Goal: Task Accomplishment & Management: Use online tool/utility

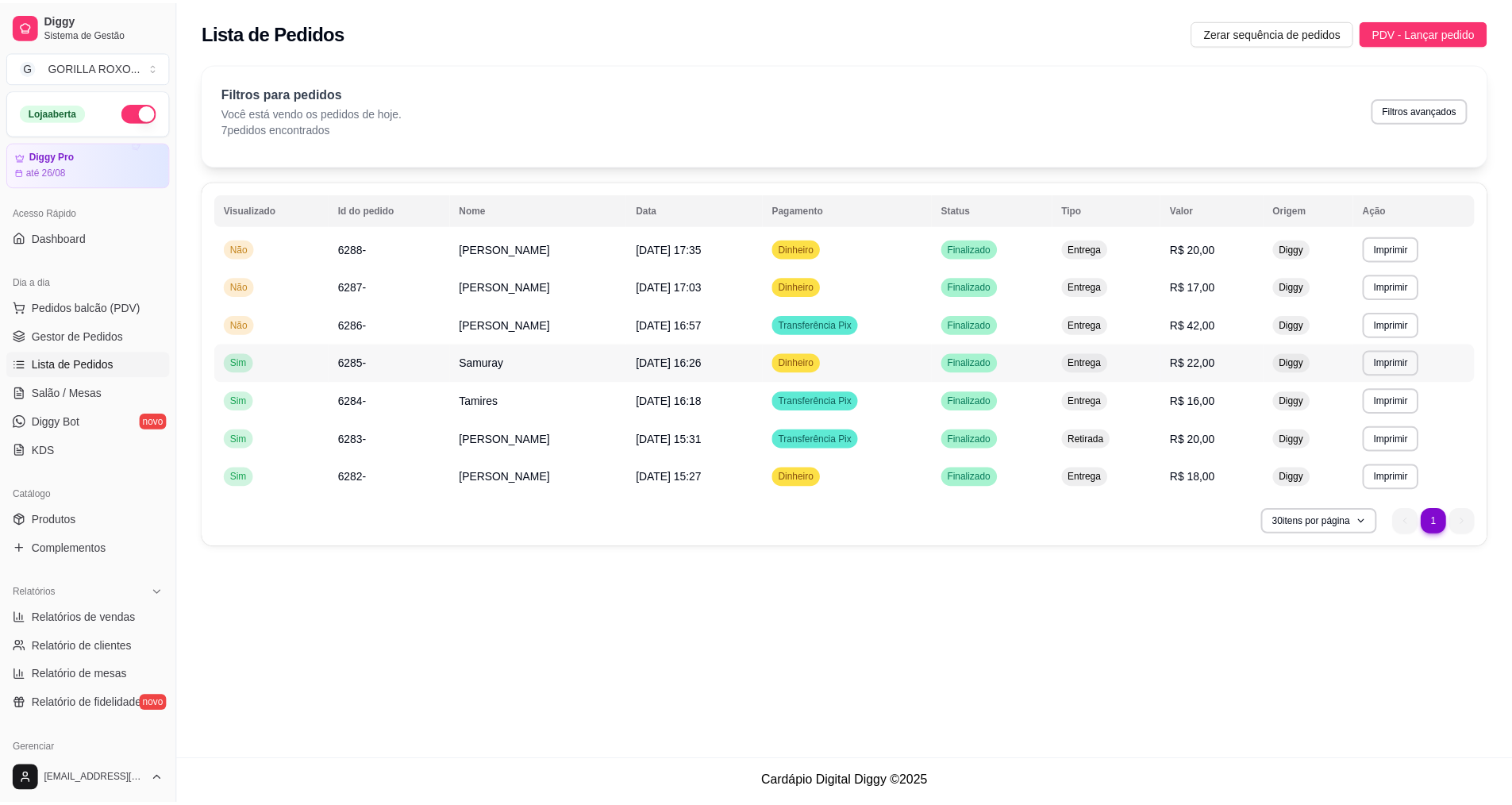
scroll to position [99, 0]
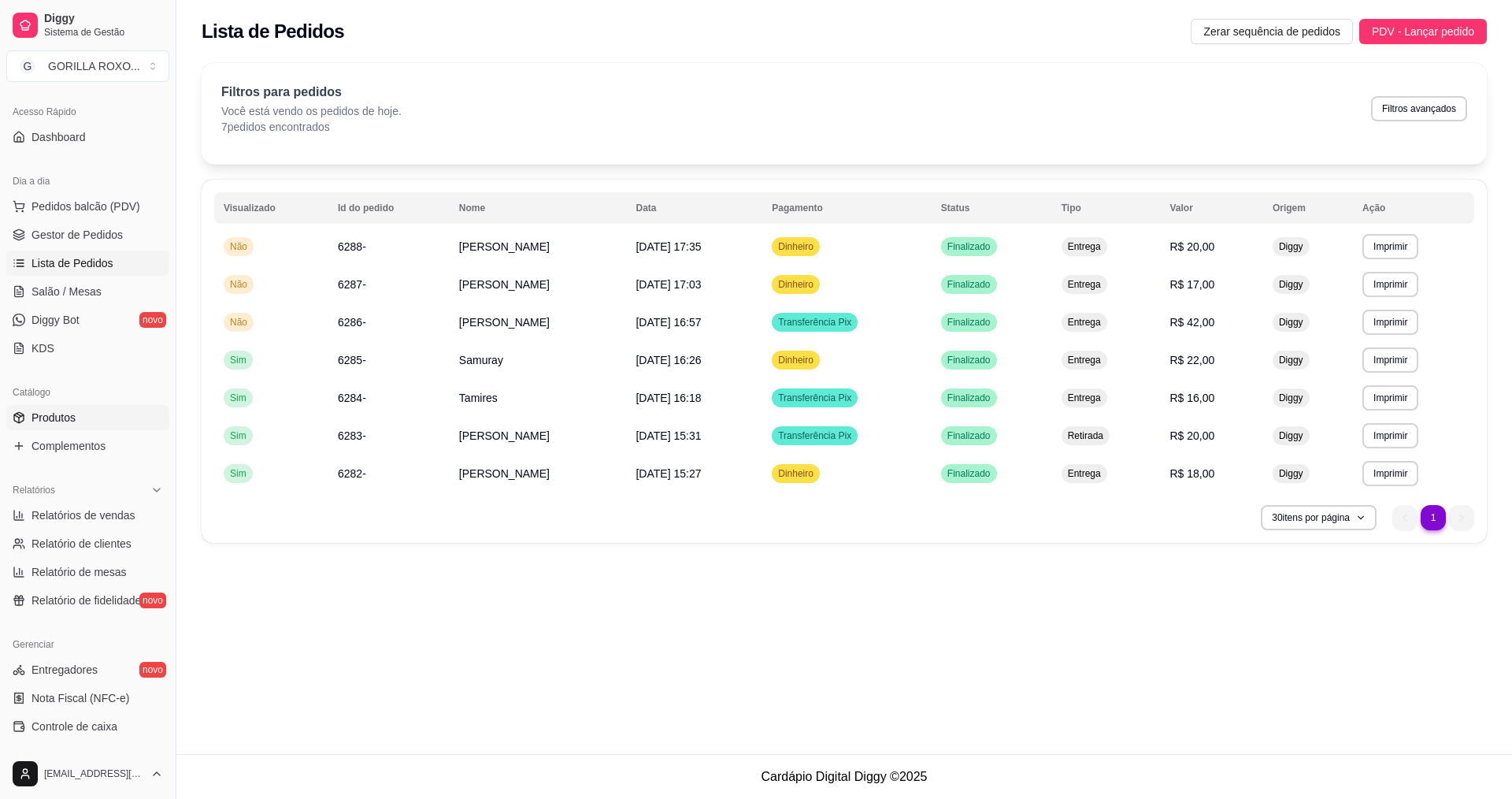
click at [55, 412] on span "Produtos" at bounding box center [53, 417] width 44 height 16
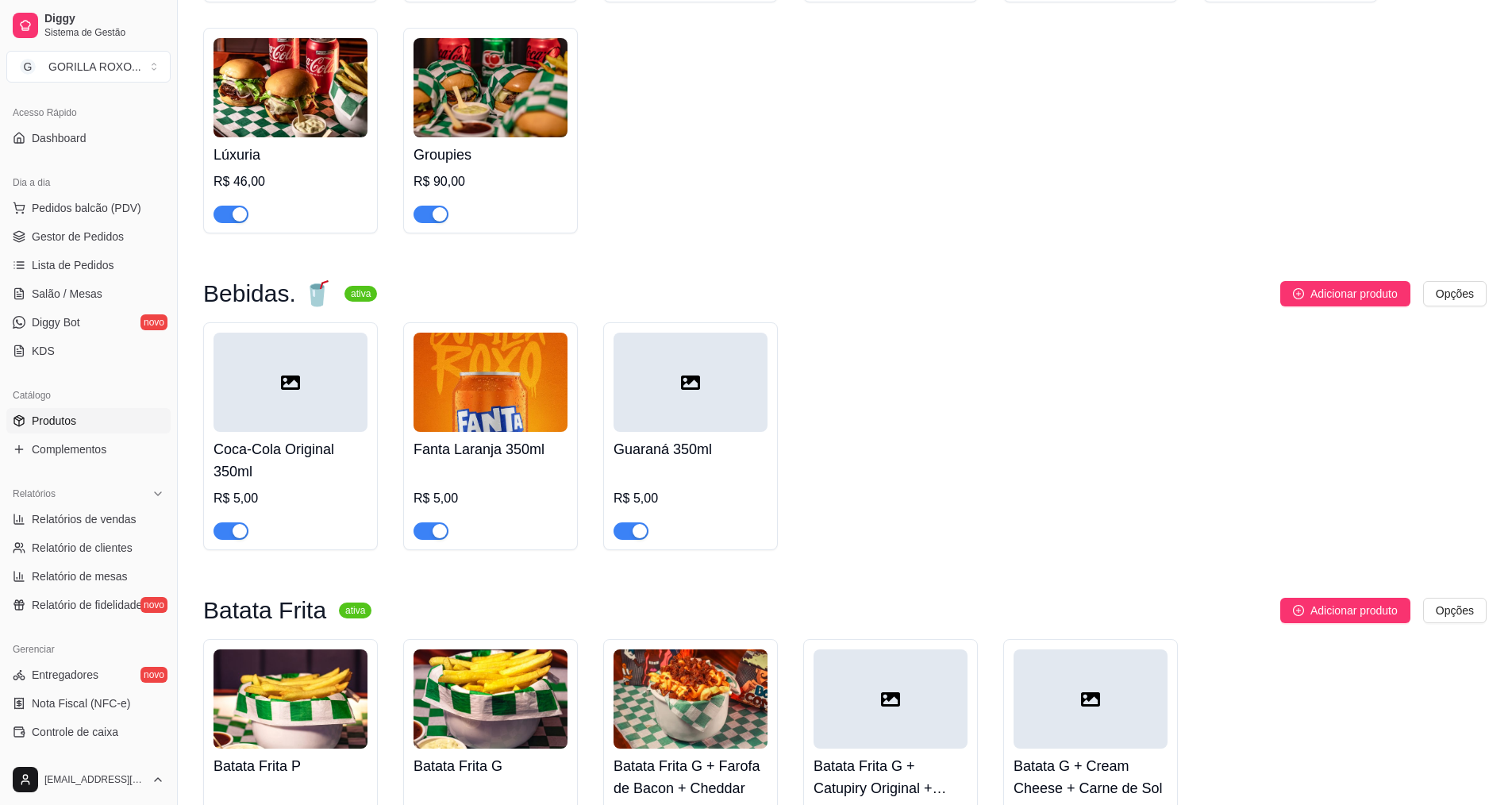
scroll to position [1705, 0]
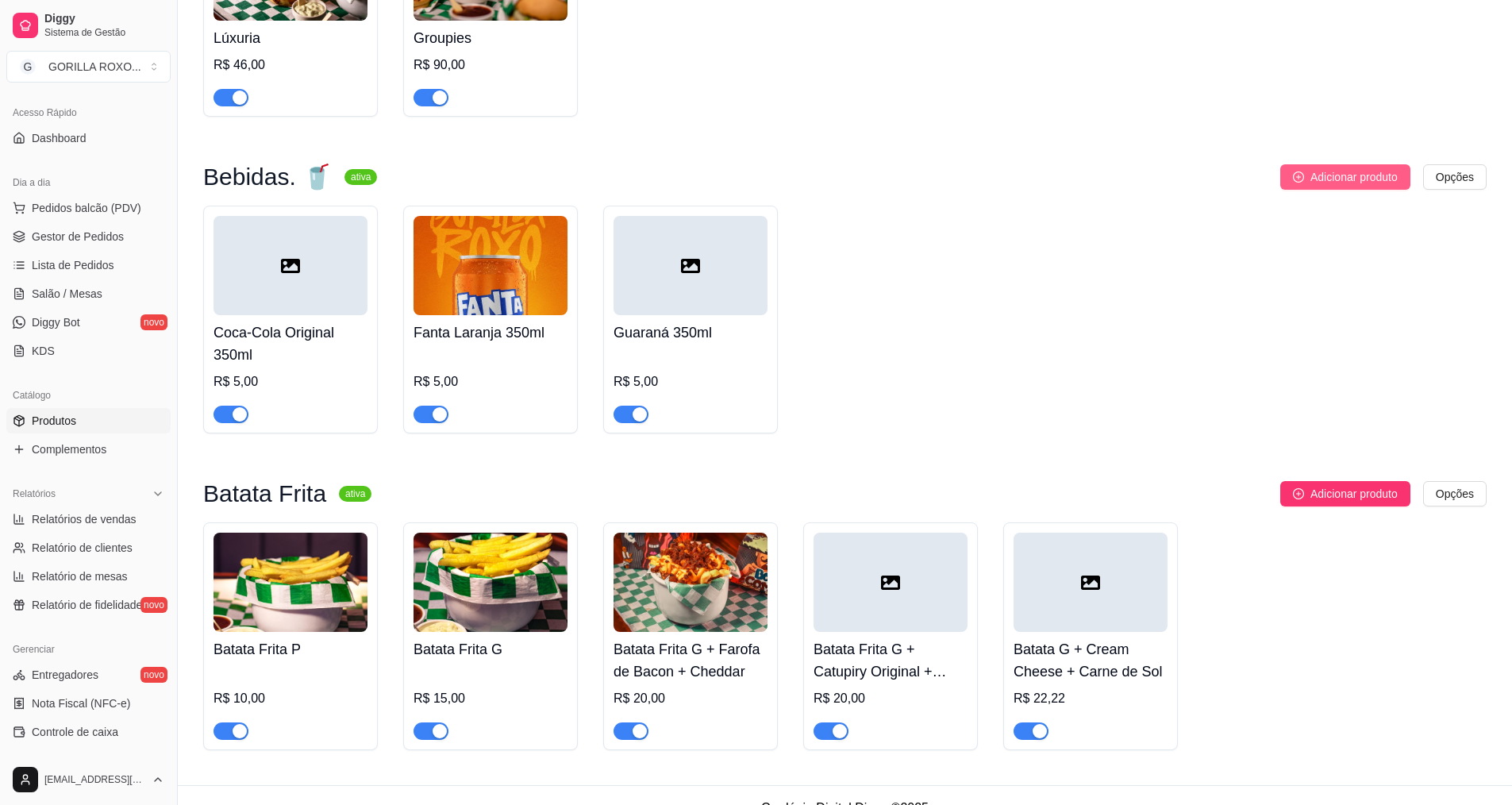
click at [1344, 168] on span "Adicionar produto" at bounding box center [1354, 176] width 87 height 17
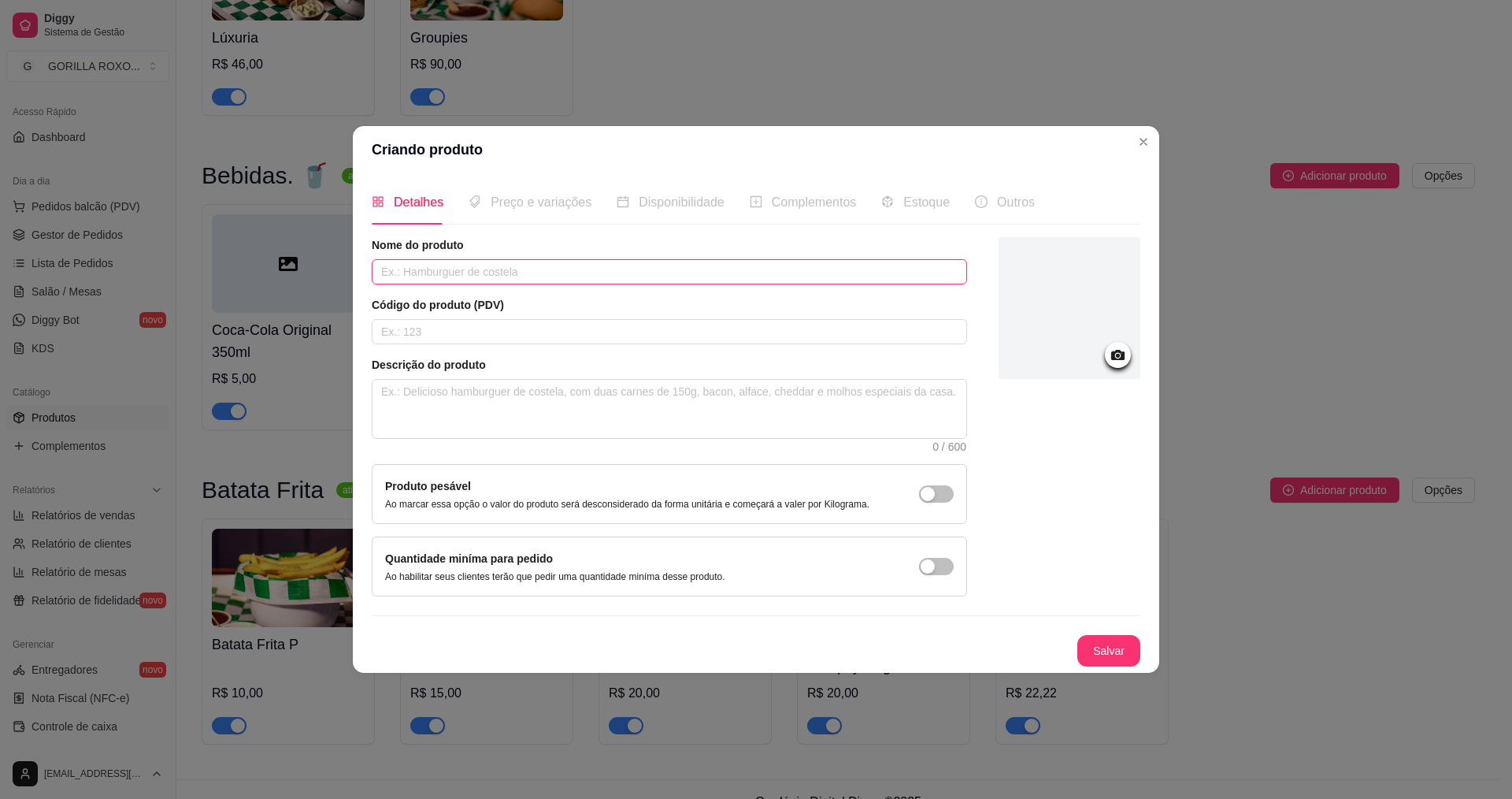
drag, startPoint x: 597, startPoint y: 270, endPoint x: 608, endPoint y: 265, distance: 12.1
click at [598, 269] on input "text" at bounding box center [669, 272] width 595 height 26
type input "Coca-Cola Zero 350ml"
click at [1121, 350] on icon at bounding box center [1118, 355] width 18 height 18
click at [1127, 361] on div at bounding box center [1117, 354] width 26 height 26
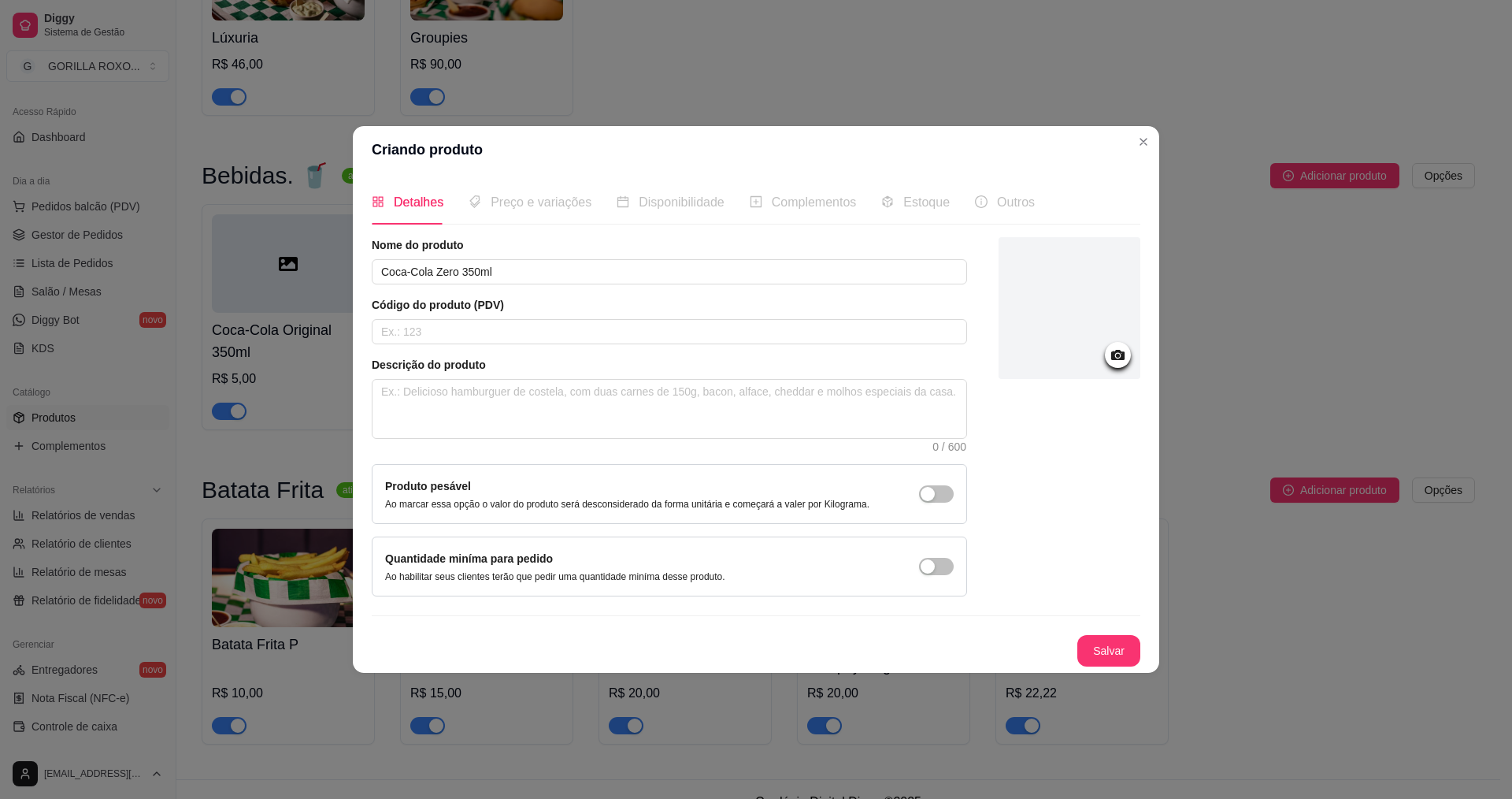
click at [1122, 355] on icon at bounding box center [1118, 354] width 13 height 10
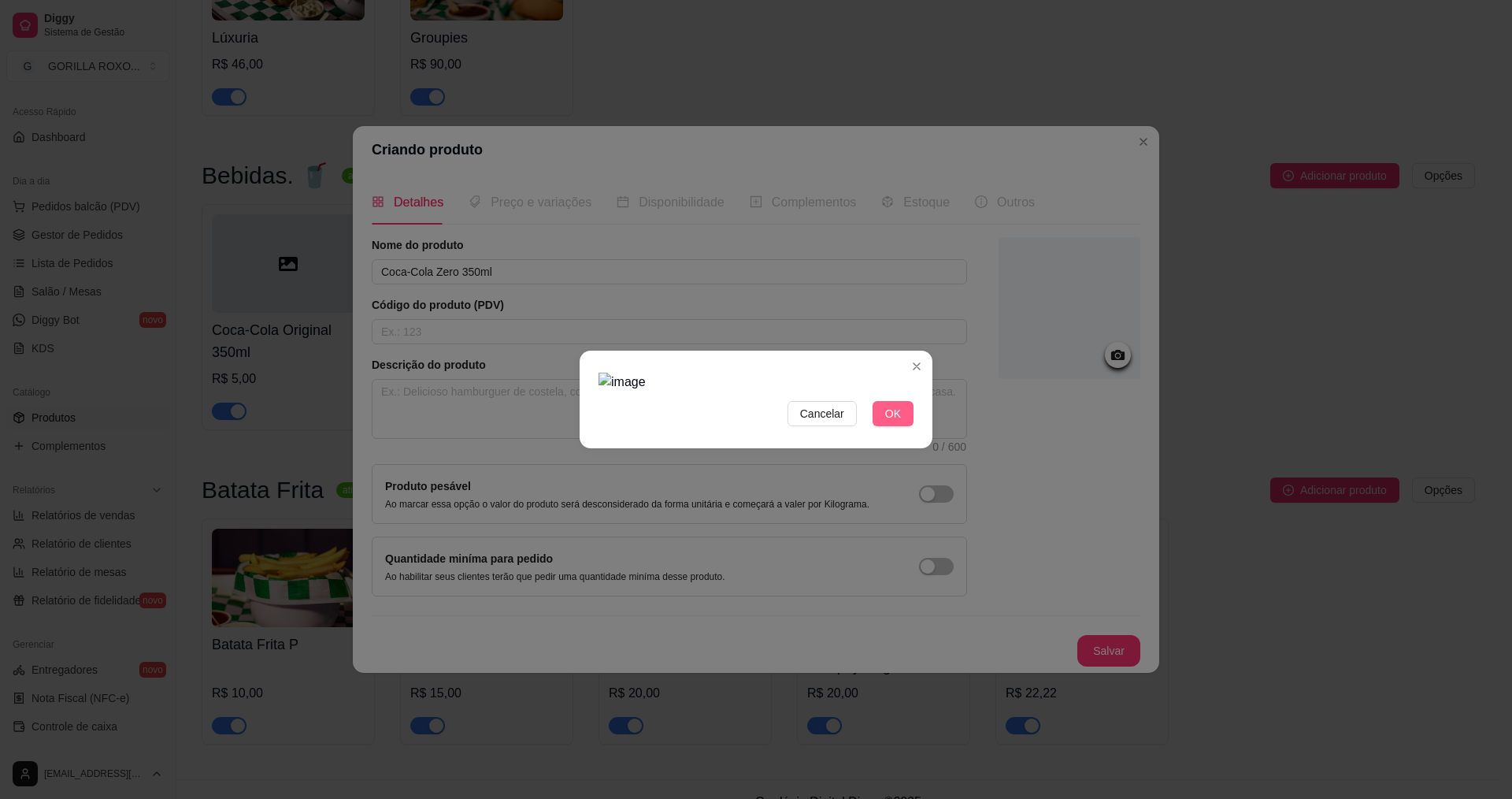
click at [898, 408] on span "OK" at bounding box center [893, 413] width 16 height 17
click at [889, 419] on span "OK" at bounding box center [893, 413] width 16 height 17
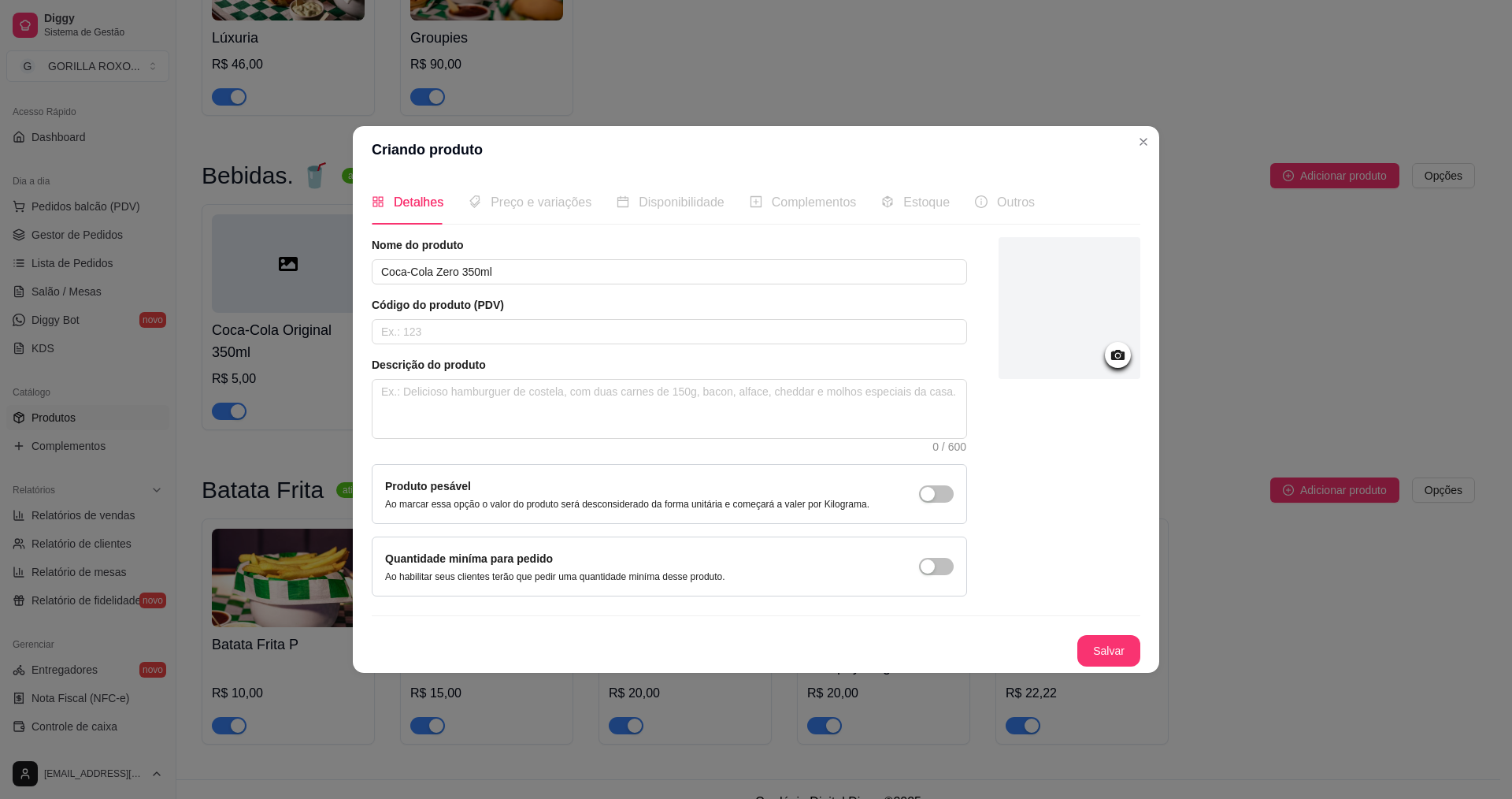
click at [1122, 358] on icon at bounding box center [1118, 354] width 13 height 10
